Goal: Task Accomplishment & Management: Use online tool/utility

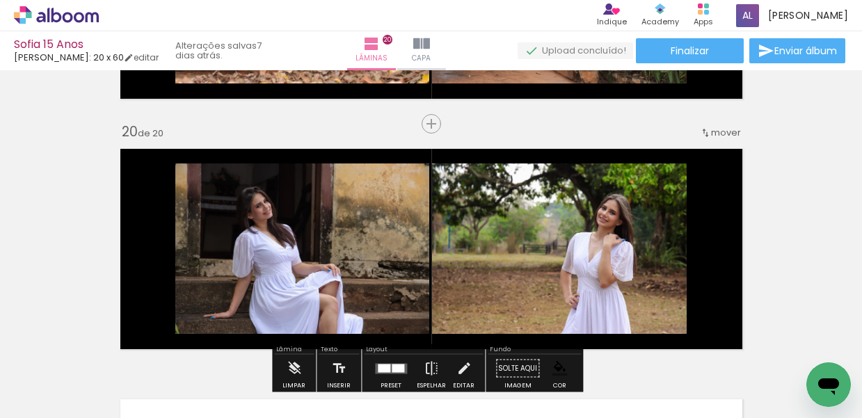
scroll to position [4845, 0]
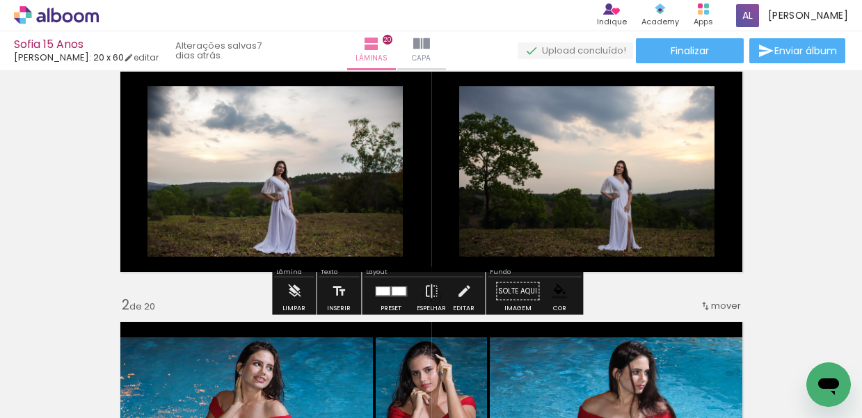
scroll to position [49, 0]
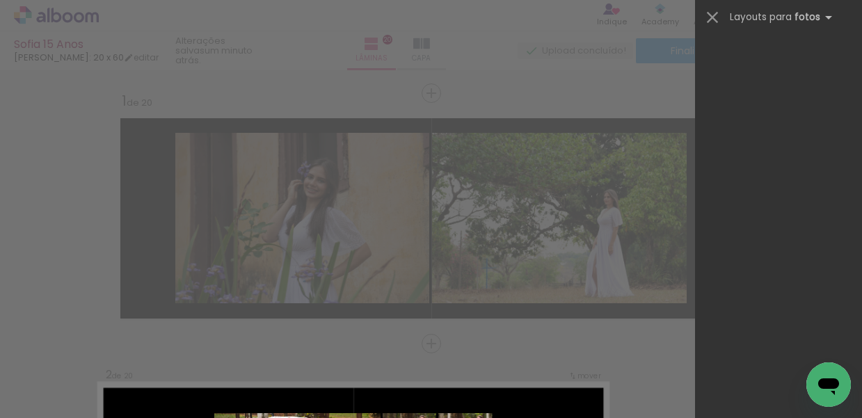
scroll to position [268, 0]
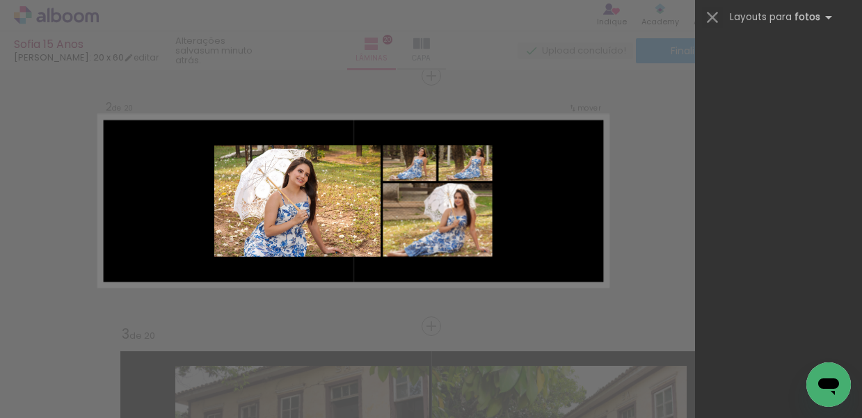
click at [714, 17] on iron-icon at bounding box center [712, 17] width 19 height 19
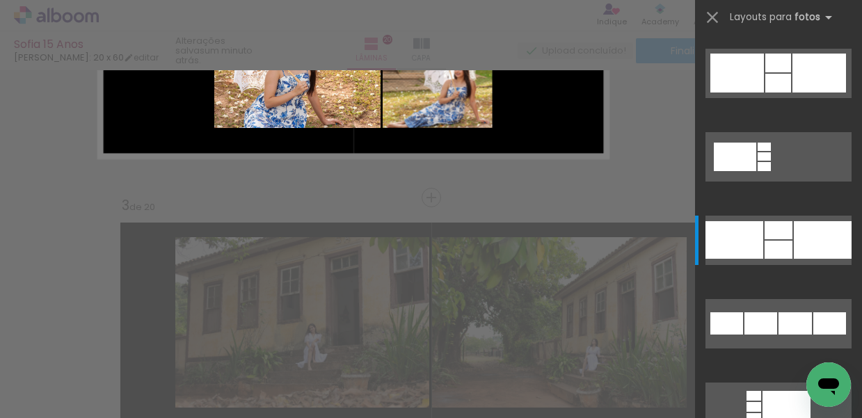
scroll to position [275, 0]
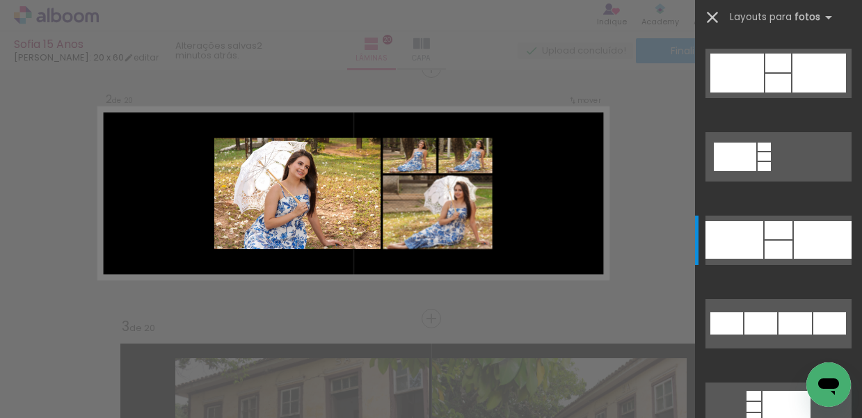
click at [712, 17] on iron-icon at bounding box center [712, 17] width 19 height 19
click at [712, 16] on iron-icon at bounding box center [712, 17] width 19 height 19
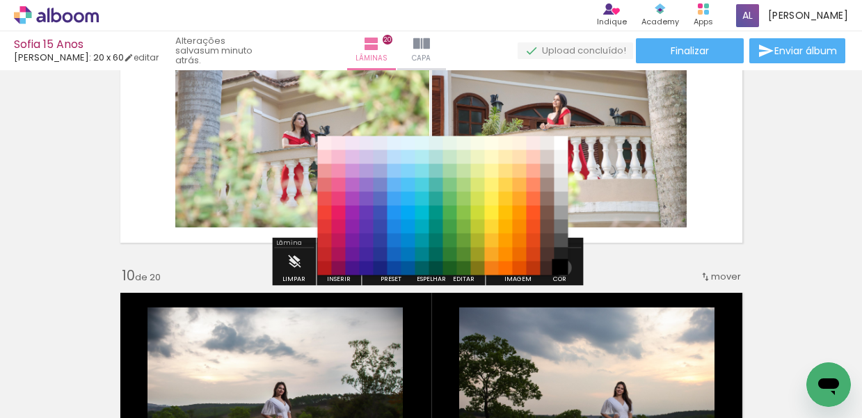
click at [558, 268] on paper-item "#000000" at bounding box center [561, 269] width 14 height 14
click at [560, 269] on paper-item "#000000" at bounding box center [561, 269] width 14 height 14
click at [559, 266] on paper-item "#000000" at bounding box center [561, 269] width 14 height 14
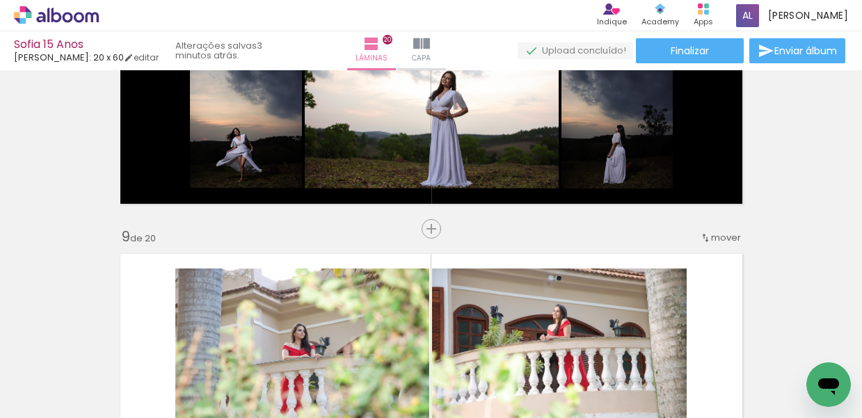
scroll to position [1576, 0]
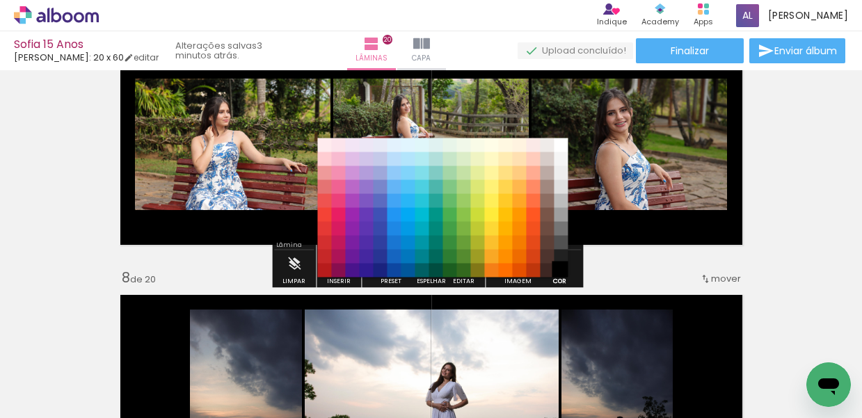
click at [561, 267] on paper-item "#000000" at bounding box center [561, 271] width 14 height 14
click at [559, 268] on paper-item "#000000" at bounding box center [561, 271] width 14 height 14
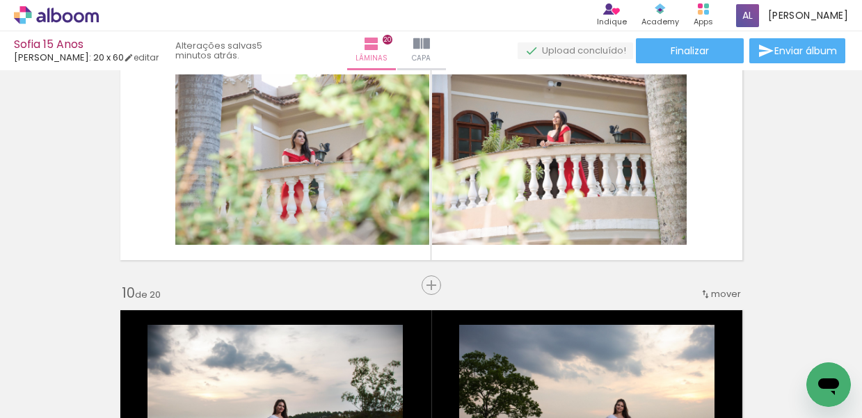
scroll to position [2019, 0]
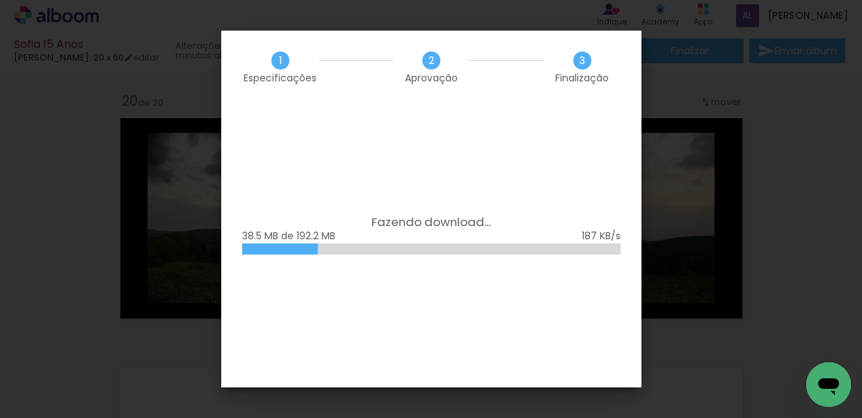
scroll to position [0, 1834]
